Goal: Task Accomplishment & Management: Complete application form

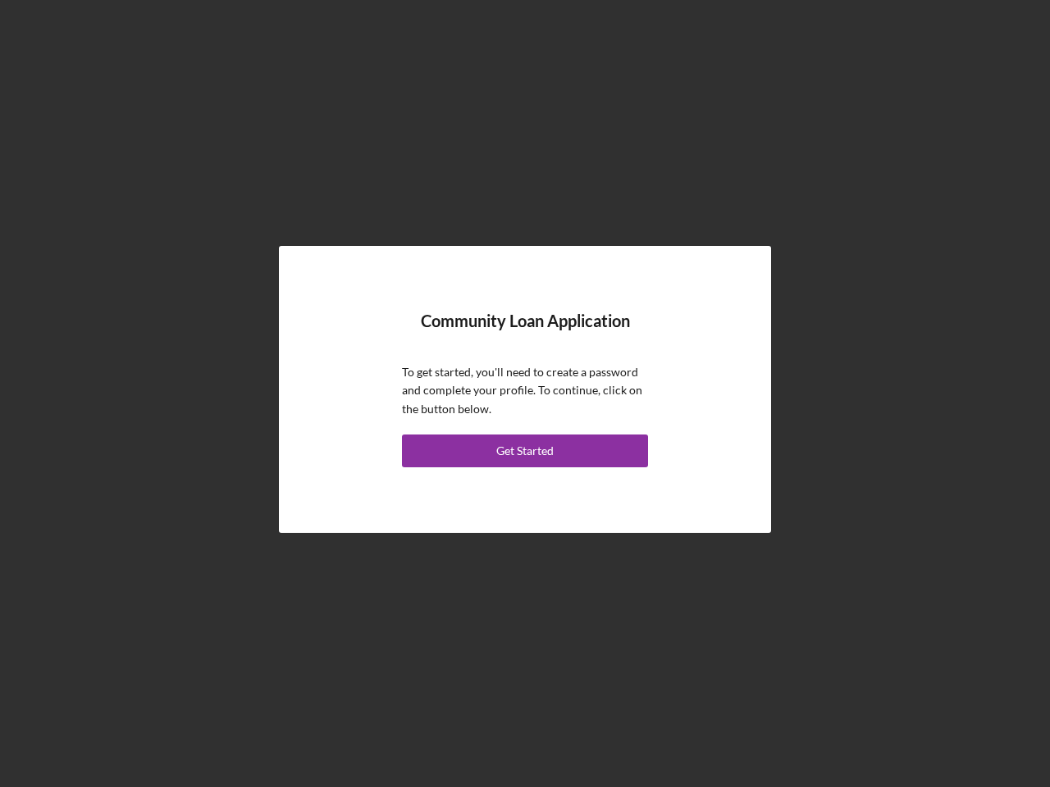
click at [525, 394] on p "To get started, you'll need to create a password and complete your profile. To …" at bounding box center [525, 390] width 246 height 55
click at [525, 451] on div "Get Started" at bounding box center [524, 451] width 57 height 33
